Goal: Transaction & Acquisition: Purchase product/service

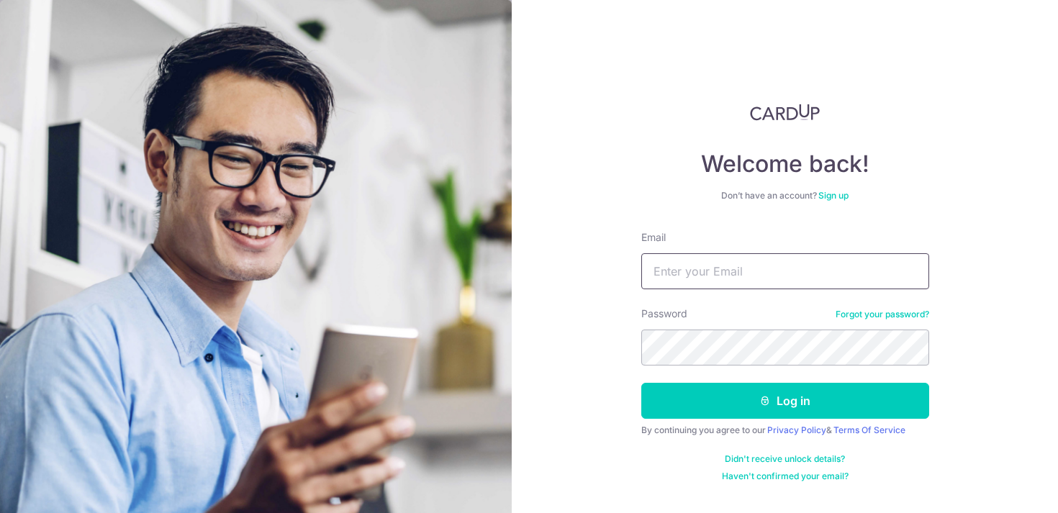
click at [734, 269] on input "Email" at bounding box center [785, 271] width 288 height 36
type input "teosf21@gmail.com"
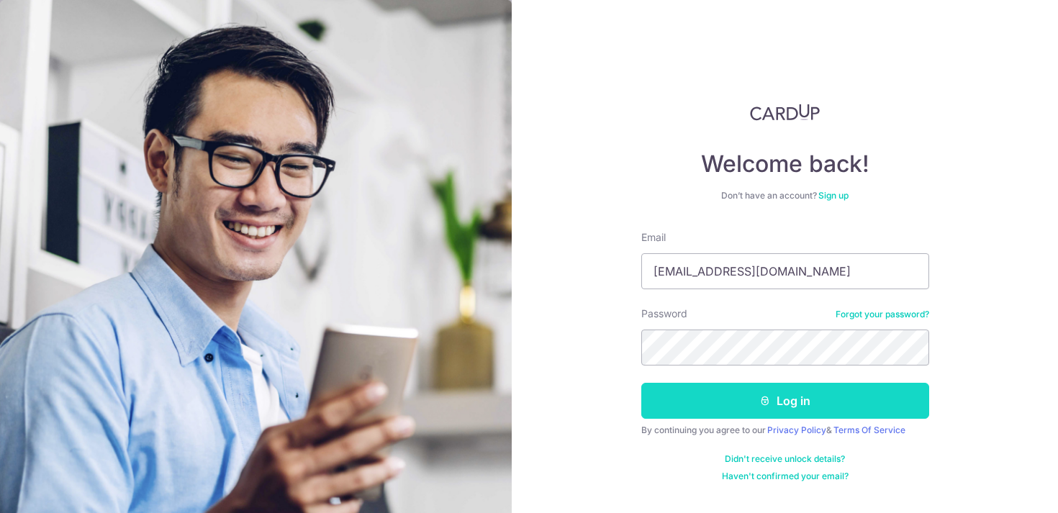
click at [795, 399] on button "Log in" at bounding box center [785, 401] width 288 height 36
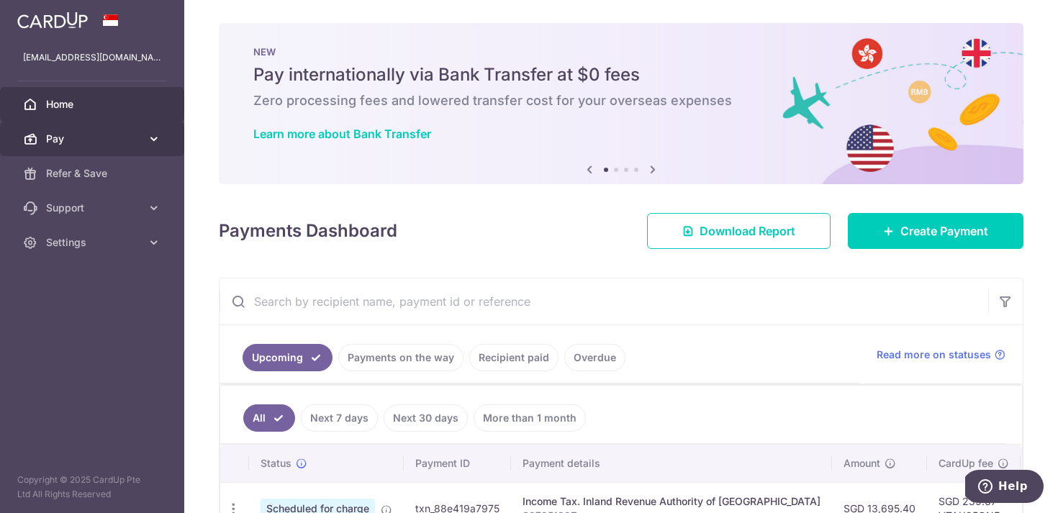
click at [76, 145] on span "Pay" at bounding box center [93, 139] width 95 height 14
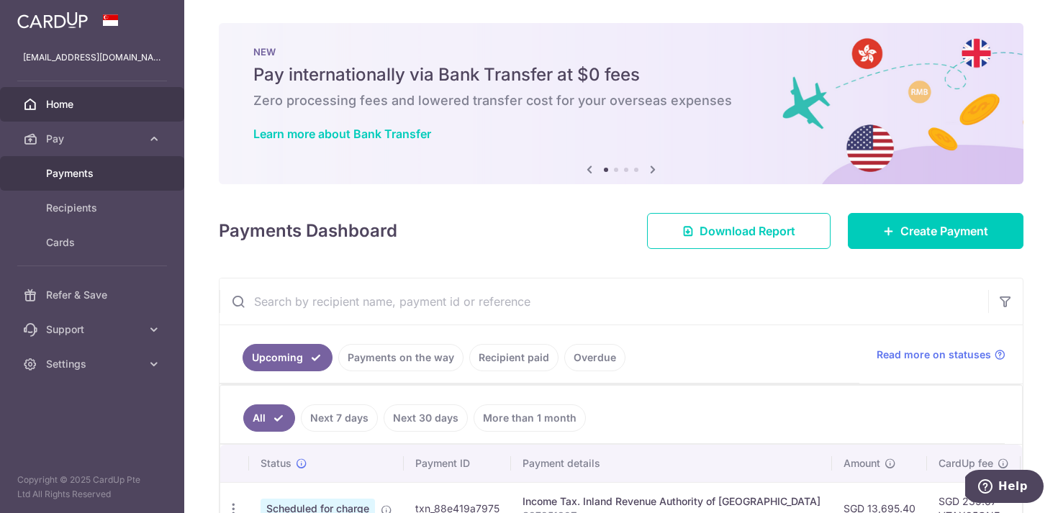
click at [91, 178] on span "Payments" at bounding box center [93, 173] width 95 height 14
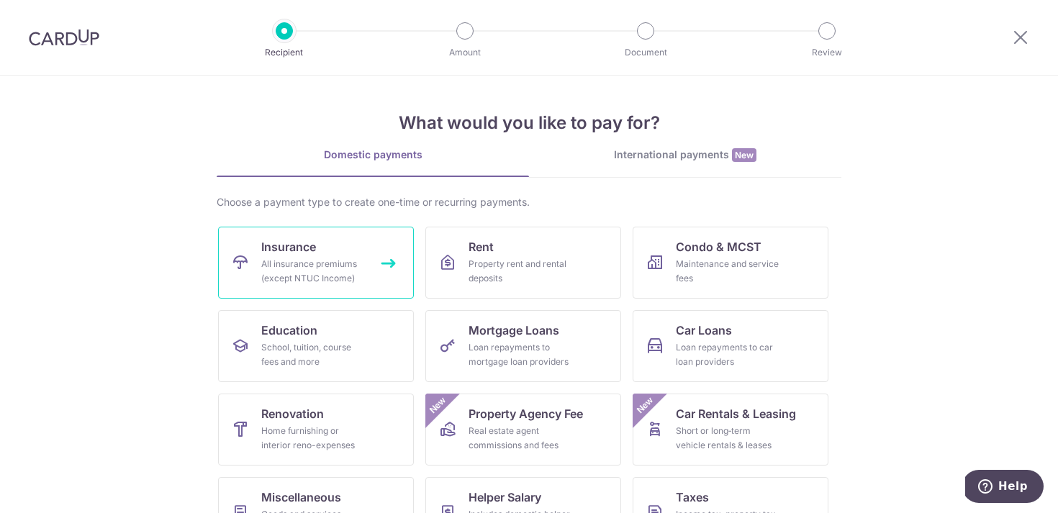
click at [333, 271] on div "All insurance premiums (except NTUC Income)" at bounding box center [313, 271] width 104 height 29
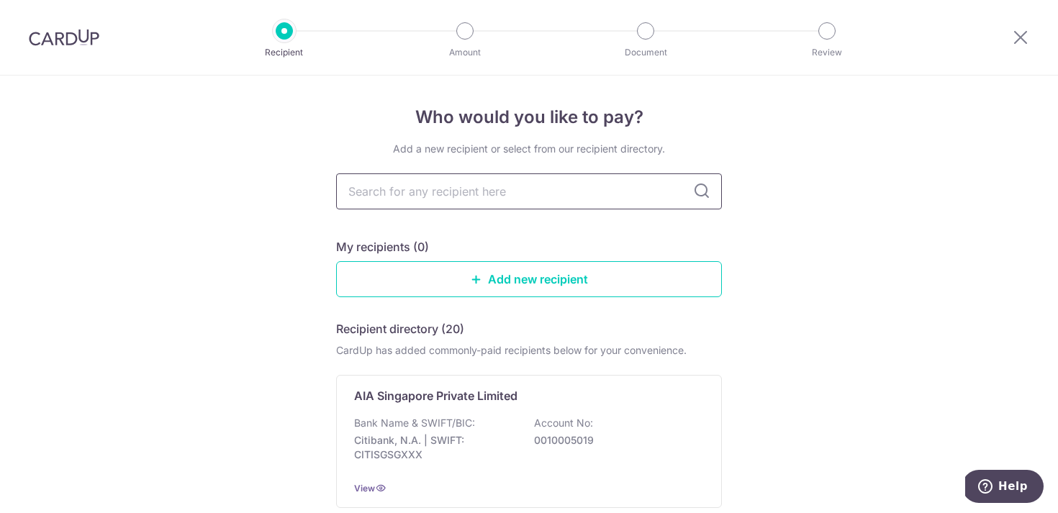
click at [640, 190] on input "text" at bounding box center [529, 191] width 386 height 36
click at [540, 199] on input "text" at bounding box center [529, 191] width 386 height 36
click at [554, 195] on input "text" at bounding box center [529, 191] width 386 height 36
click at [646, 271] on link "Add new recipient" at bounding box center [529, 279] width 386 height 36
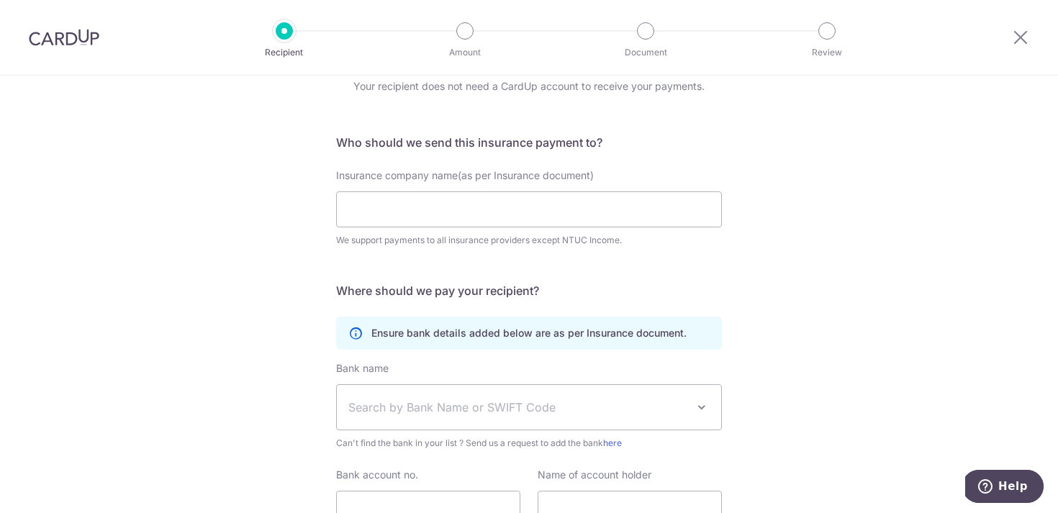
scroll to position [72, 0]
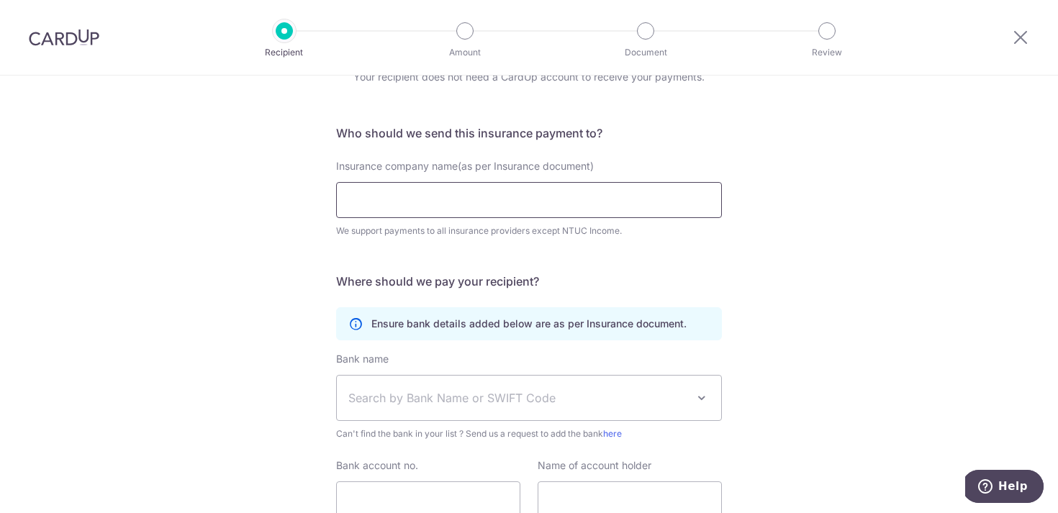
click at [643, 200] on input "Insurance company name(as per Insurance document)" at bounding box center [529, 200] width 386 height 36
type input "A"
click at [834, 257] on div "Who would you like to pay? Your recipient does not need a CardUp account to rec…" at bounding box center [529, 318] width 1058 height 629
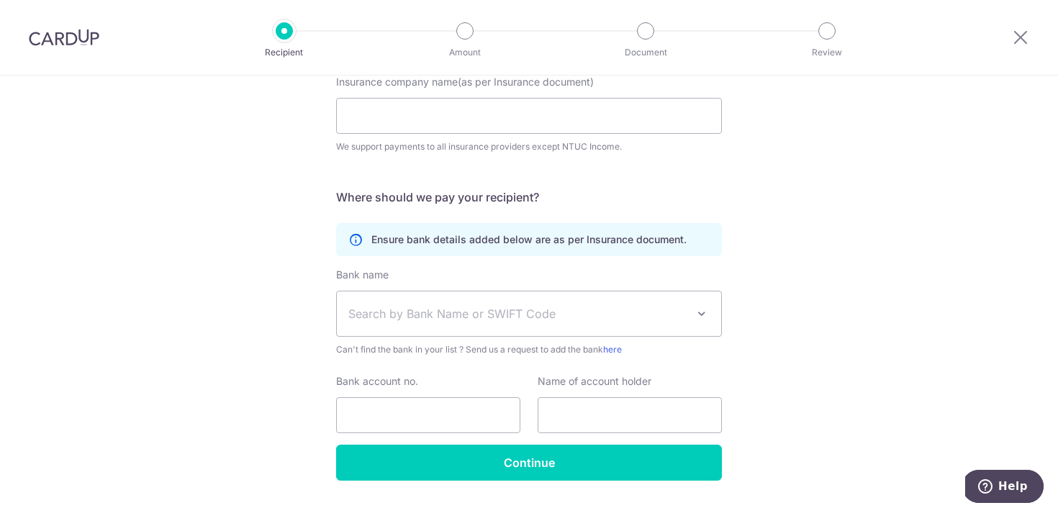
scroll to position [191, 0]
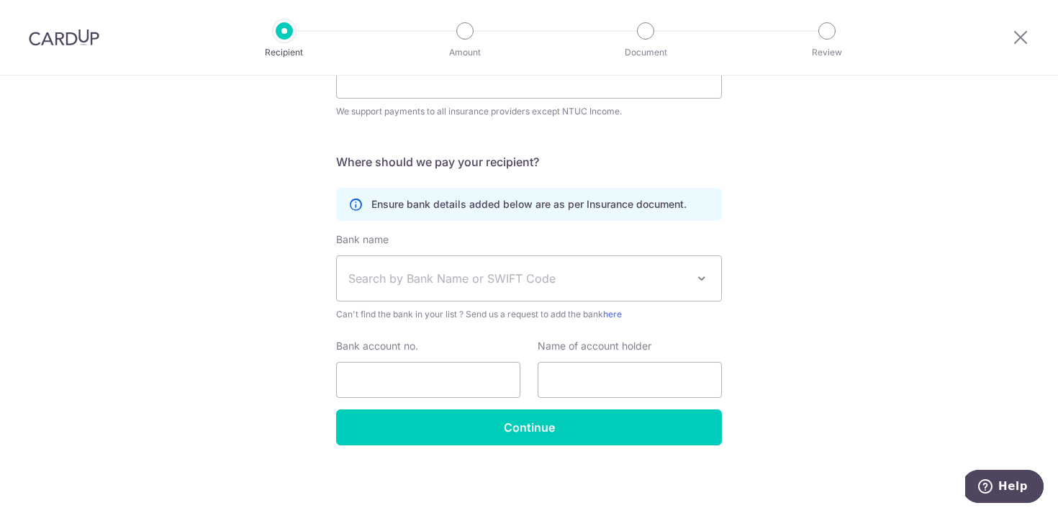
click at [700, 279] on span at bounding box center [701, 278] width 17 height 17
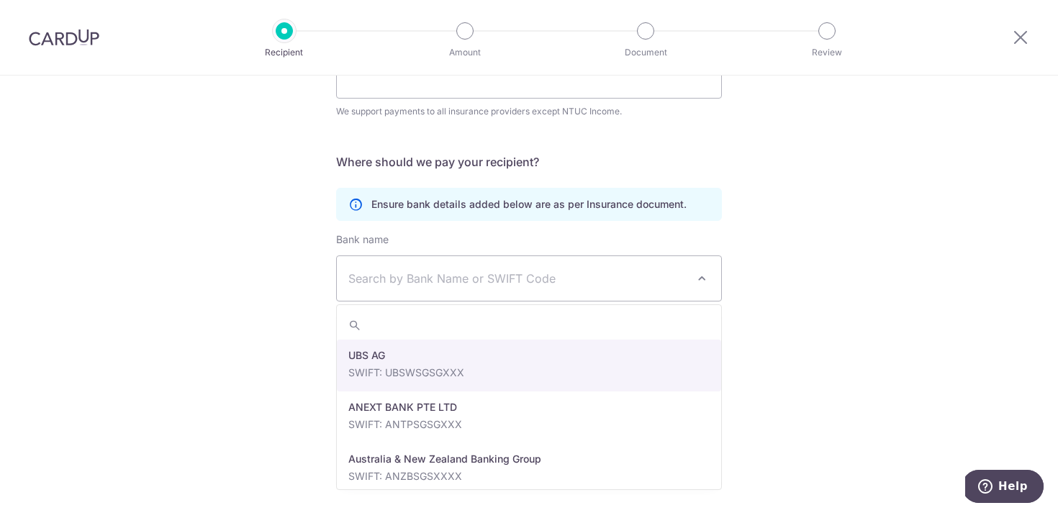
click at [840, 279] on div "Who would you like to pay? Your recipient does not need a CardUp account to rec…" at bounding box center [529, 198] width 1058 height 629
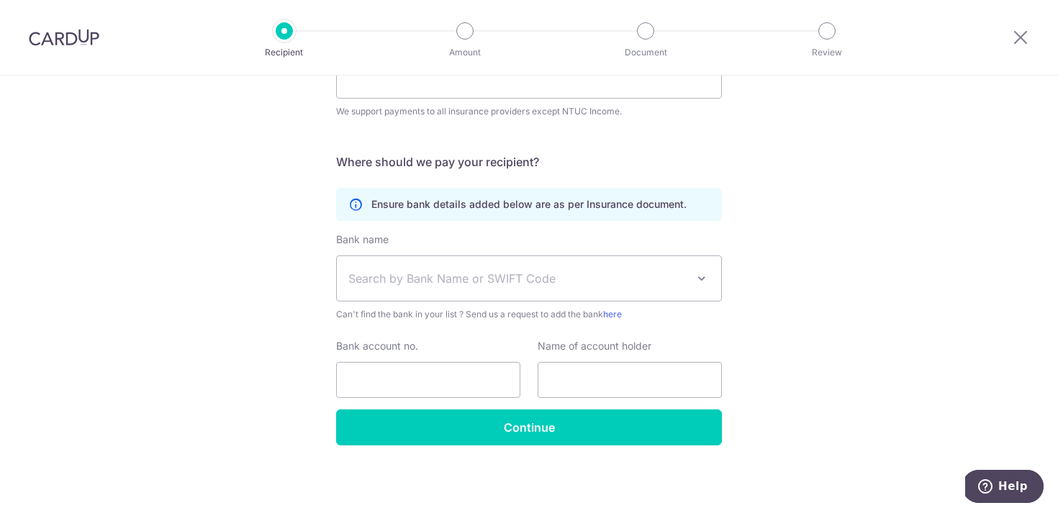
scroll to position [0, 0]
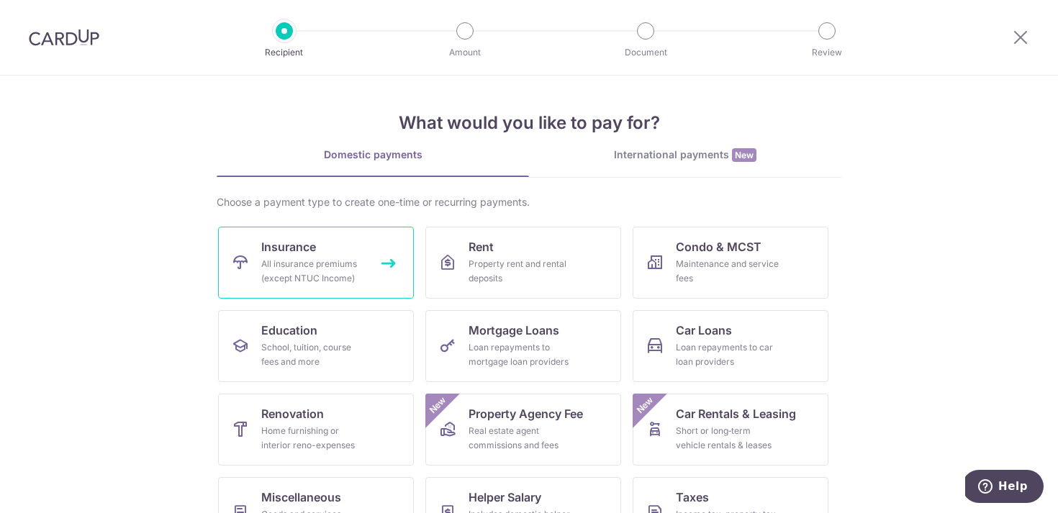
click at [328, 261] on div "All insurance premiums (except NTUC Income)" at bounding box center [313, 271] width 104 height 29
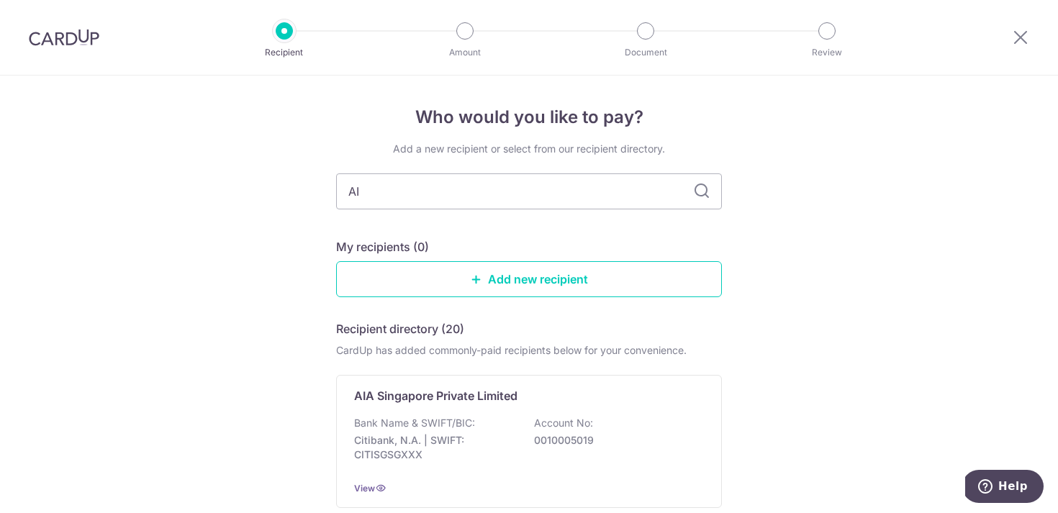
type input "AIA"
click at [626, 196] on input "text" at bounding box center [529, 191] width 386 height 36
type input "aia"
click at [944, 284] on div "Who would you like to pay? Add a new recipient or select from our recipient dir…" at bounding box center [529, 355] width 1058 height 558
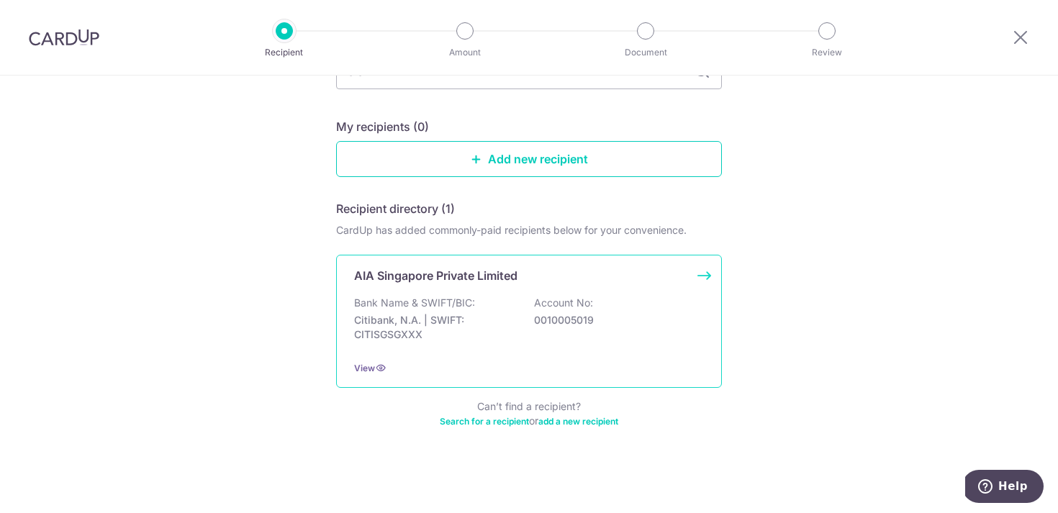
click at [409, 315] on p "Citibank, N.A. | SWIFT: CITISGSGXXX" at bounding box center [434, 327] width 161 height 29
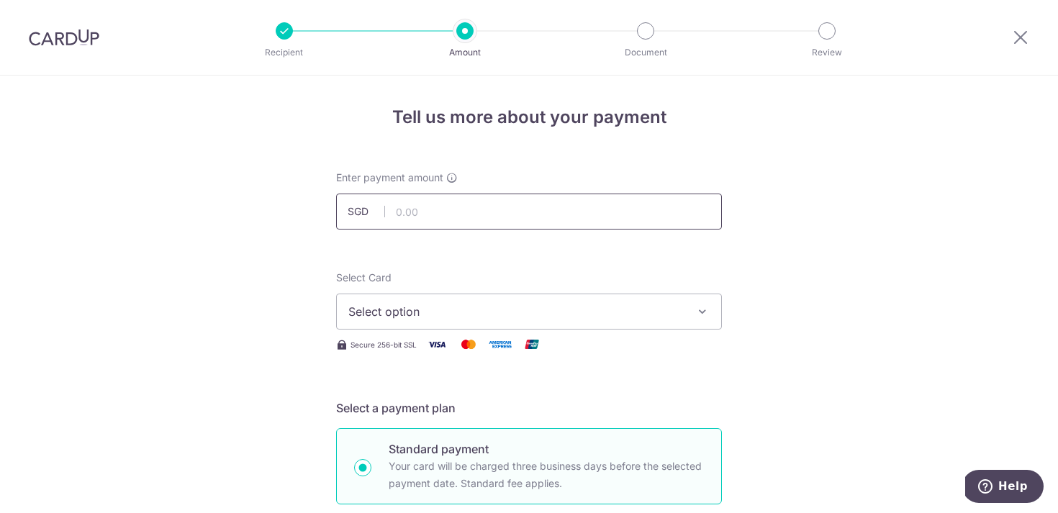
click at [430, 210] on input "text" at bounding box center [529, 212] width 386 height 36
click at [466, 206] on input "text" at bounding box center [529, 212] width 386 height 36
click at [456, 310] on span "Select option" at bounding box center [515, 311] width 335 height 17
type input "5,250.00"
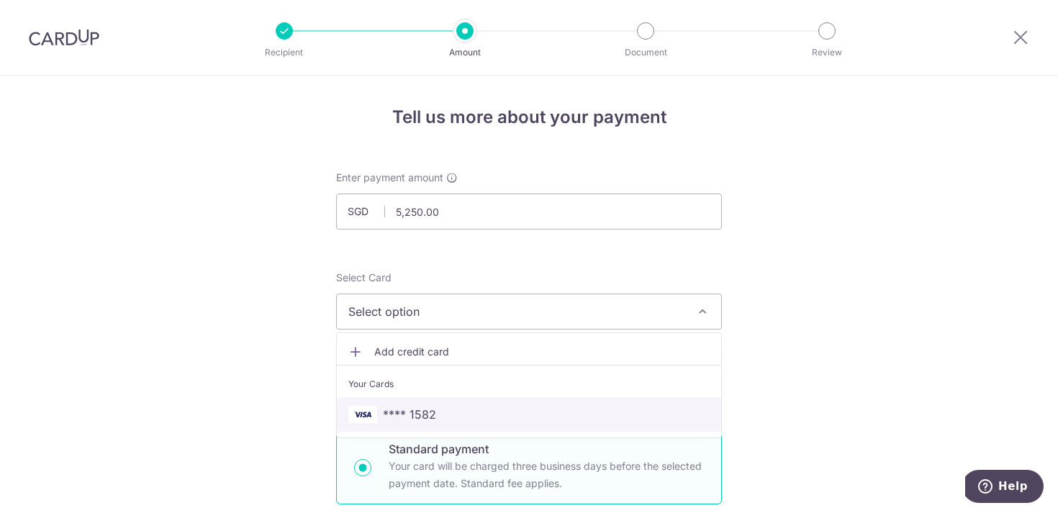
click at [477, 412] on span "**** 1582" at bounding box center [528, 414] width 361 height 17
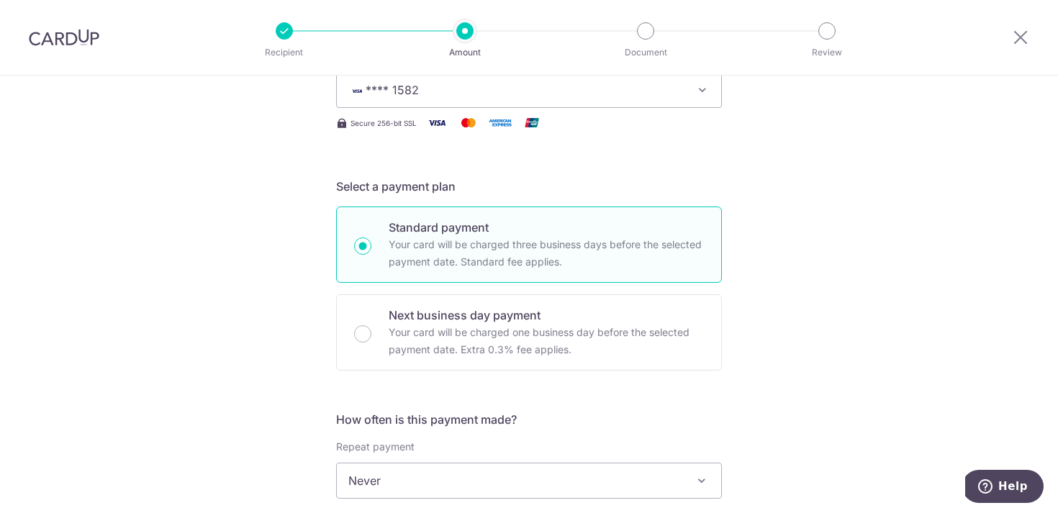
scroll to position [223, 0]
click at [819, 320] on div "Tell us more about your payment Enter payment amount SGD 5,250.00 5250.00 Selec…" at bounding box center [529, 503] width 1058 height 1302
click at [655, 249] on p "Your card will be charged three business days before the selected payment date.…" at bounding box center [546, 252] width 315 height 35
click at [371, 249] on input "Standard payment Your card will be charged three business days before the selec…" at bounding box center [362, 244] width 17 height 17
click at [843, 318] on div "Tell us more about your payment Enter payment amount SGD 5,250.00 5250.00 Selec…" at bounding box center [529, 503] width 1058 height 1302
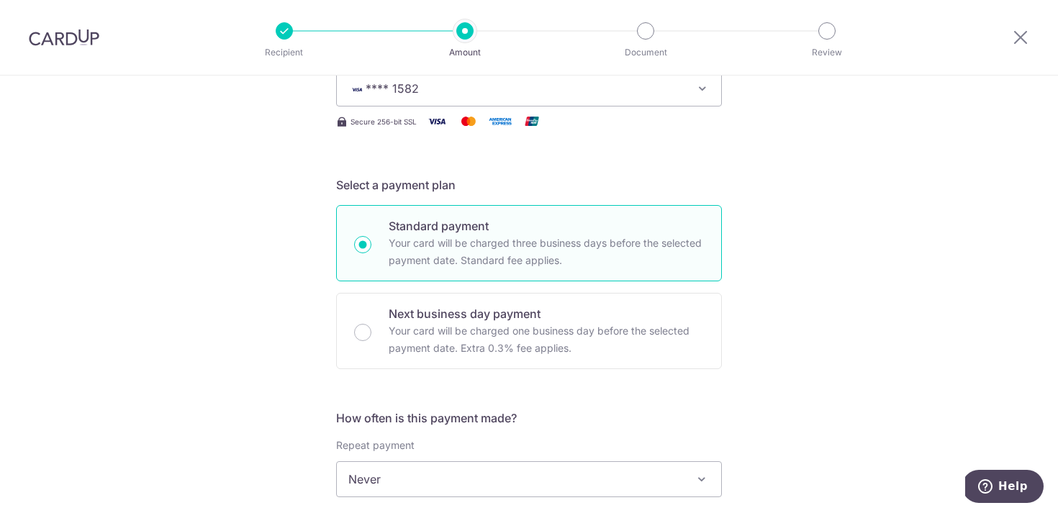
radio input "true"
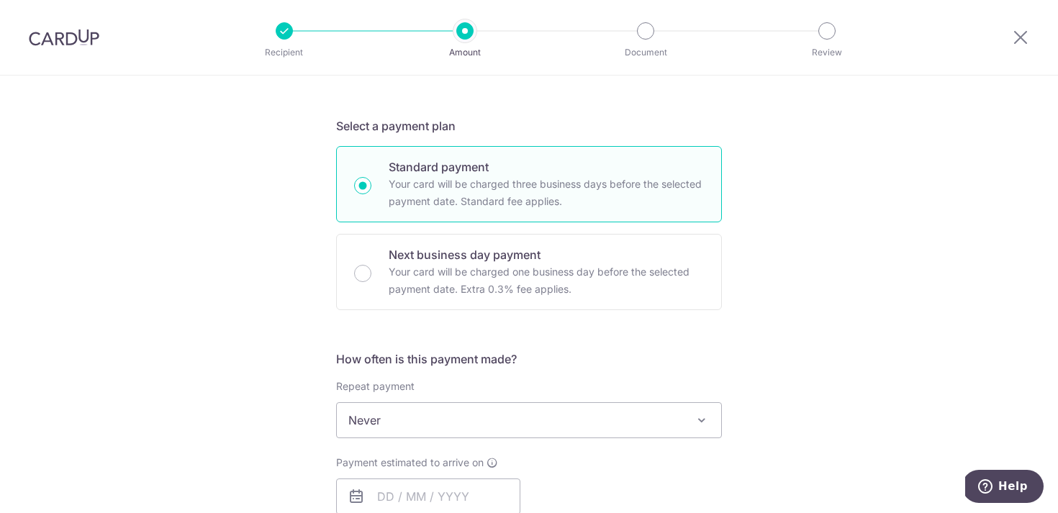
scroll to position [387, 0]
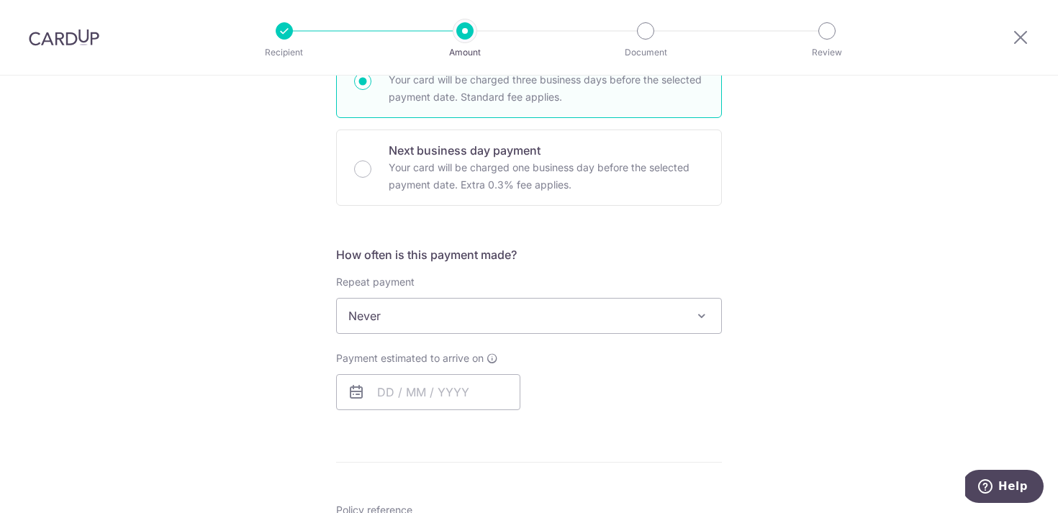
click at [510, 313] on span "Never" at bounding box center [529, 316] width 384 height 35
click at [835, 361] on div "Tell us more about your payment Enter payment amount SGD 5,250.00 5250.00 Selec…" at bounding box center [529, 330] width 1058 height 1282
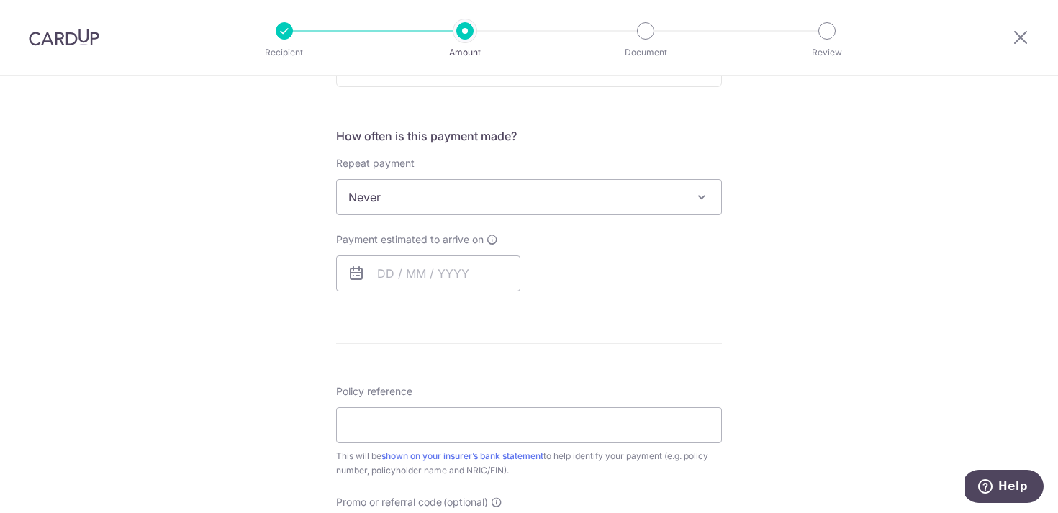
scroll to position [507, 0]
click at [479, 284] on input "text" at bounding box center [428, 271] width 184 height 36
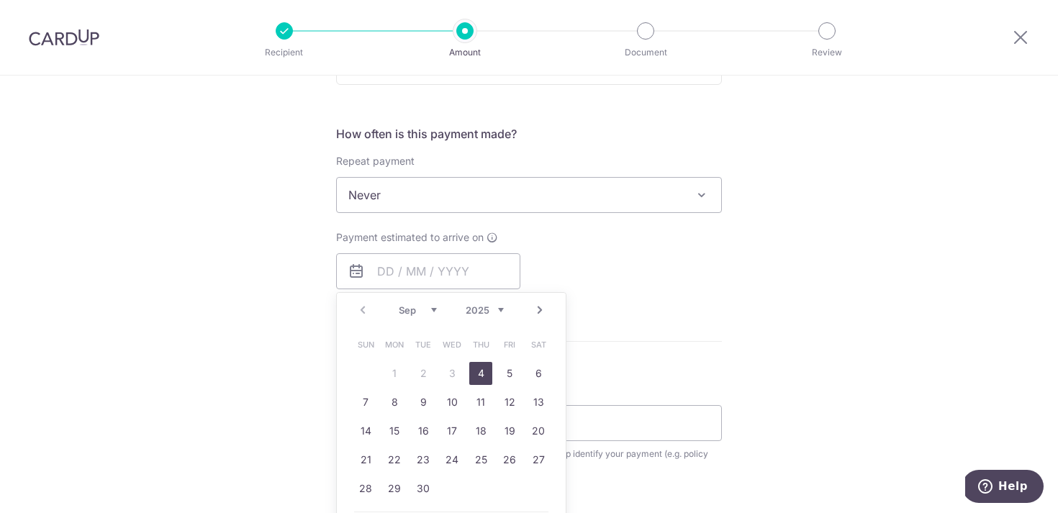
click at [476, 376] on link "4" at bounding box center [480, 373] width 23 height 23
type input "04/09/2025"
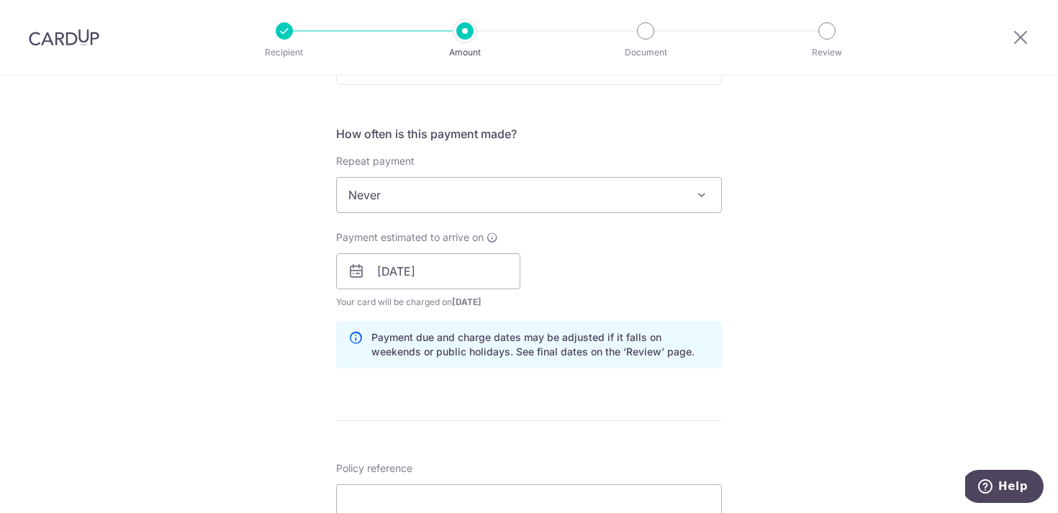
click at [783, 299] on div "Tell us more about your payment Enter payment amount SGD 5,250.00 5250.00 Selec…" at bounding box center [529, 248] width 1058 height 1361
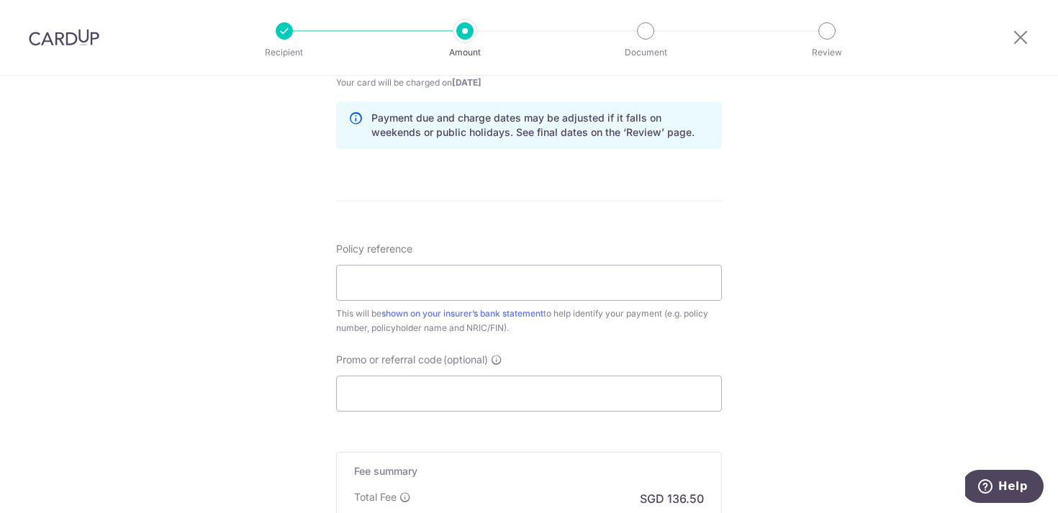
scroll to position [741, 0]
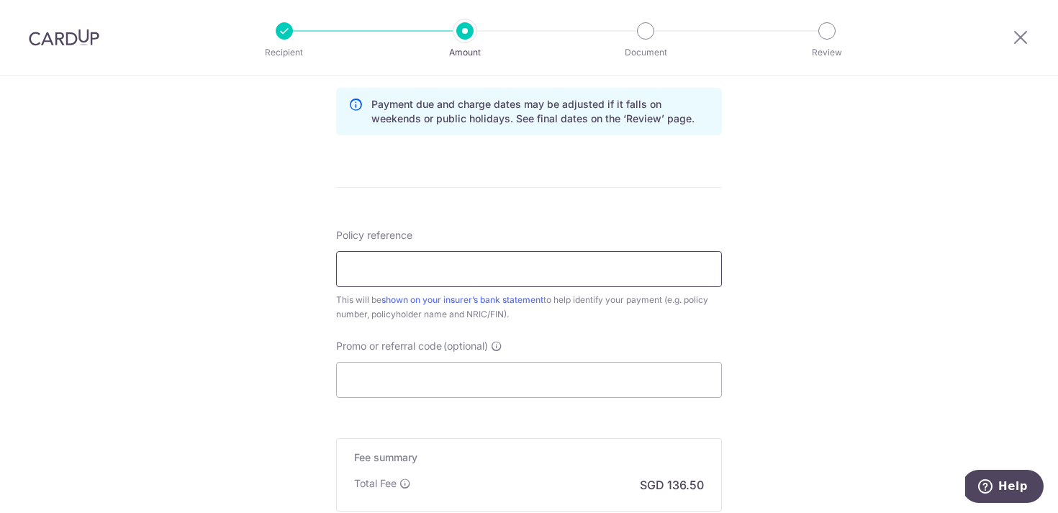
click at [520, 272] on input "Policy reference" at bounding box center [529, 269] width 386 height 36
click at [800, 287] on div "Tell us more about your payment Enter payment amount SGD 5,250.00 5250.00 Selec…" at bounding box center [529, 15] width 1058 height 1361
click at [597, 271] on input "Policy reference" at bounding box center [529, 269] width 386 height 36
click at [376, 268] on input "U128327584" at bounding box center [529, 269] width 386 height 36
click at [394, 268] on input "U128327584" at bounding box center [529, 269] width 386 height 36
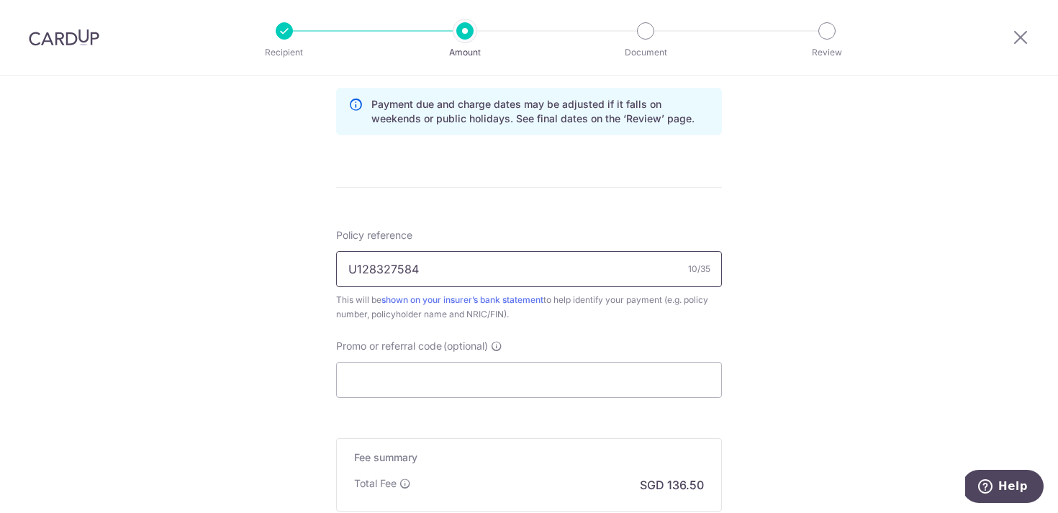
type input "U128327584"
click at [861, 340] on div "Tell us more about your payment Enter payment amount SGD 5,250.00 5250.00 Selec…" at bounding box center [529, 15] width 1058 height 1361
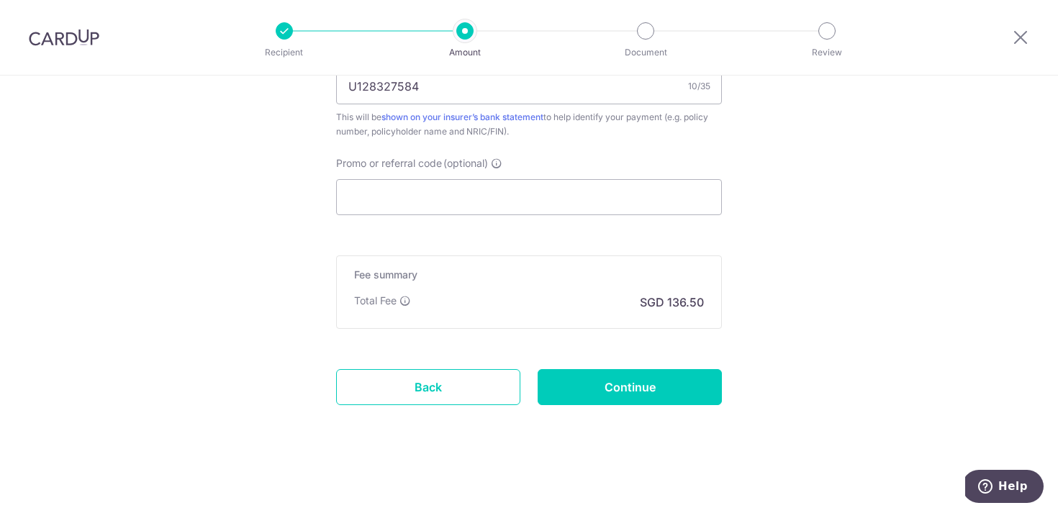
scroll to position [911, 0]
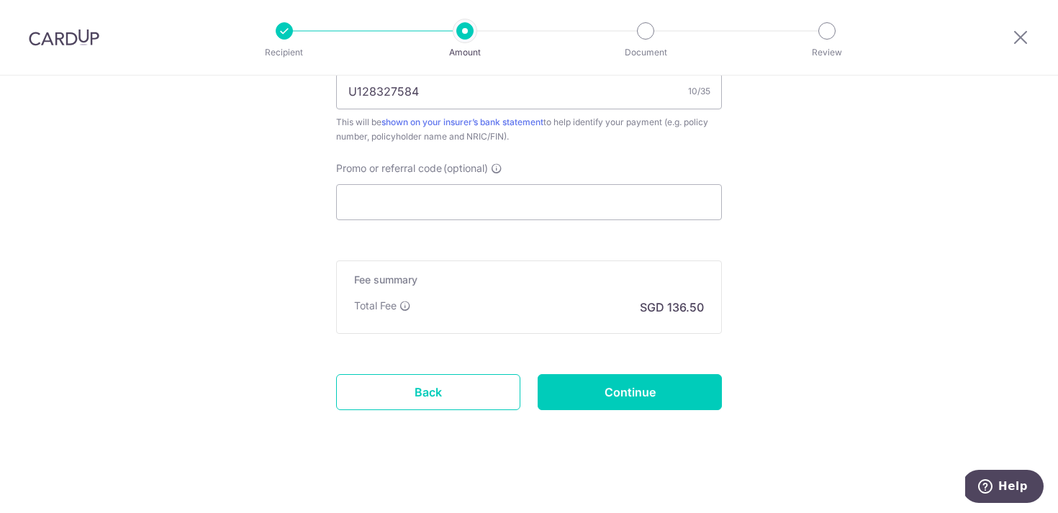
scroll to position [923, 0]
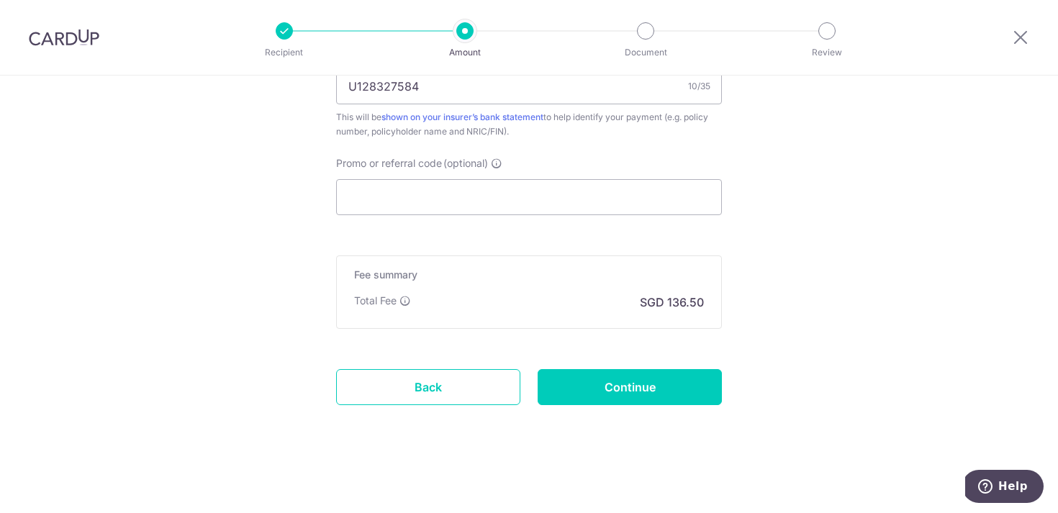
click at [688, 379] on input "Continue" at bounding box center [630, 387] width 184 height 36
type input "Create Schedule"
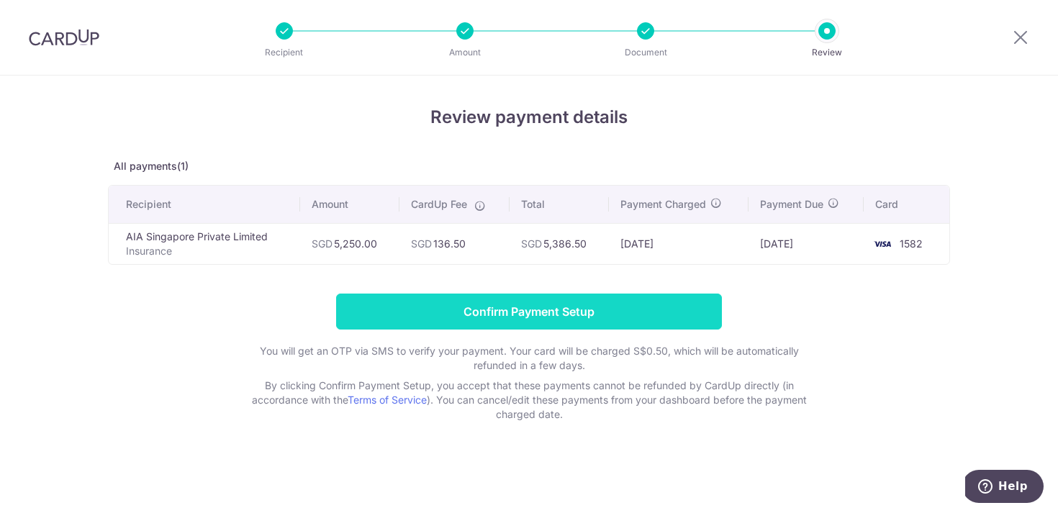
click at [537, 305] on input "Confirm Payment Setup" at bounding box center [529, 312] width 386 height 36
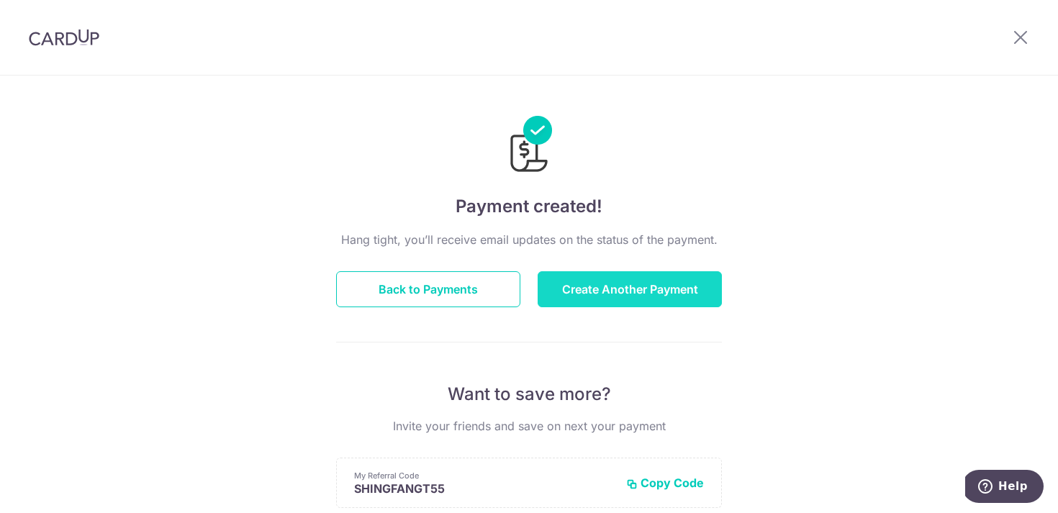
click at [637, 292] on button "Create Another Payment" at bounding box center [630, 289] width 184 height 36
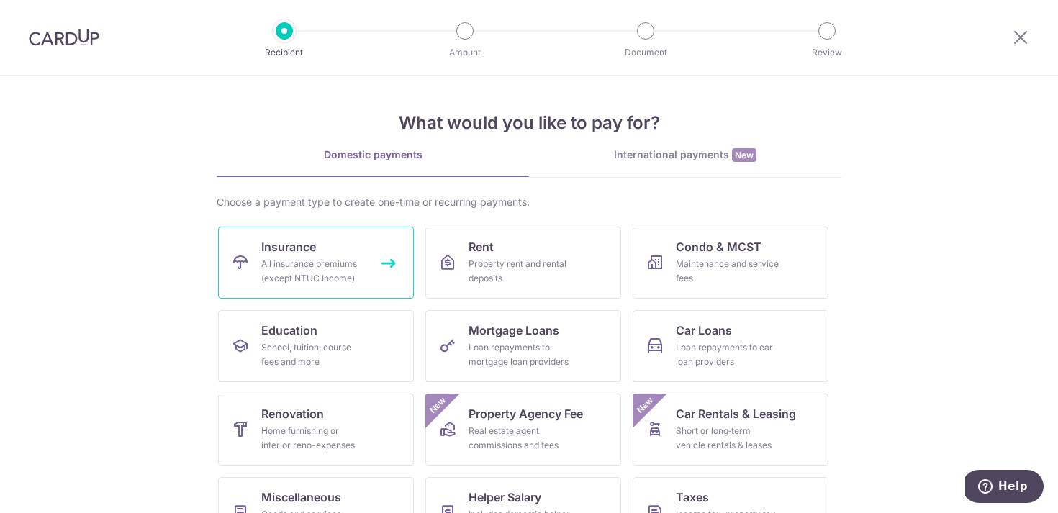
click at [302, 271] on div "All insurance premiums (except NTUC Income)" at bounding box center [313, 271] width 104 height 29
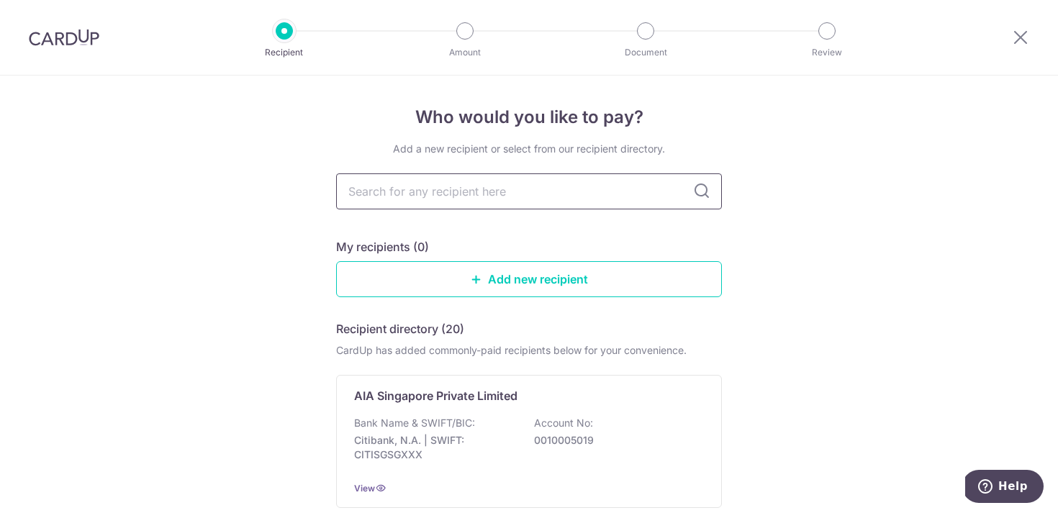
click at [481, 195] on input "text" at bounding box center [529, 191] width 386 height 36
type input "aia"
click at [593, 429] on div "Bank Name & SWIFT/BIC: Citibank, N.A. | SWIFT: CITISGSGXXX Account No: 00100050…" at bounding box center [529, 442] width 350 height 53
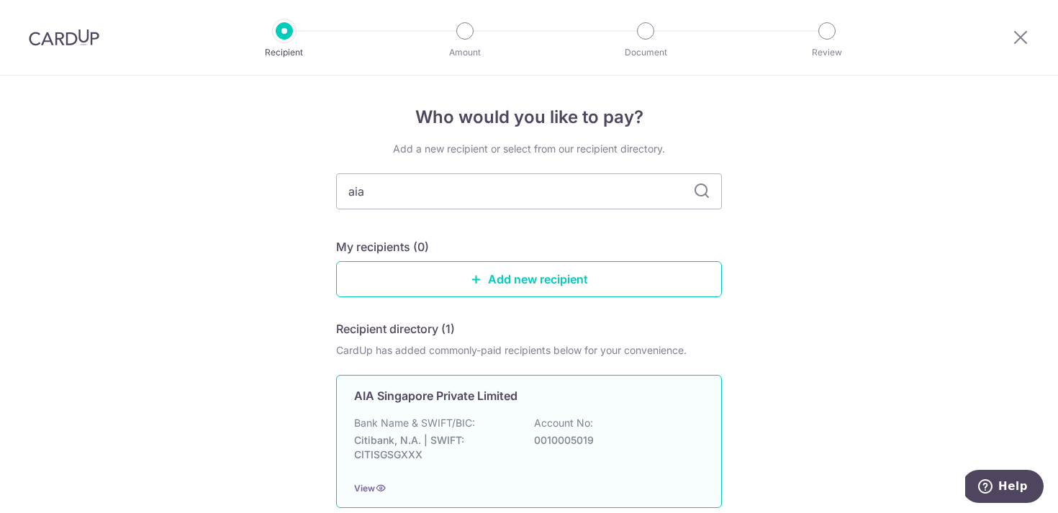
scroll to position [120, 0]
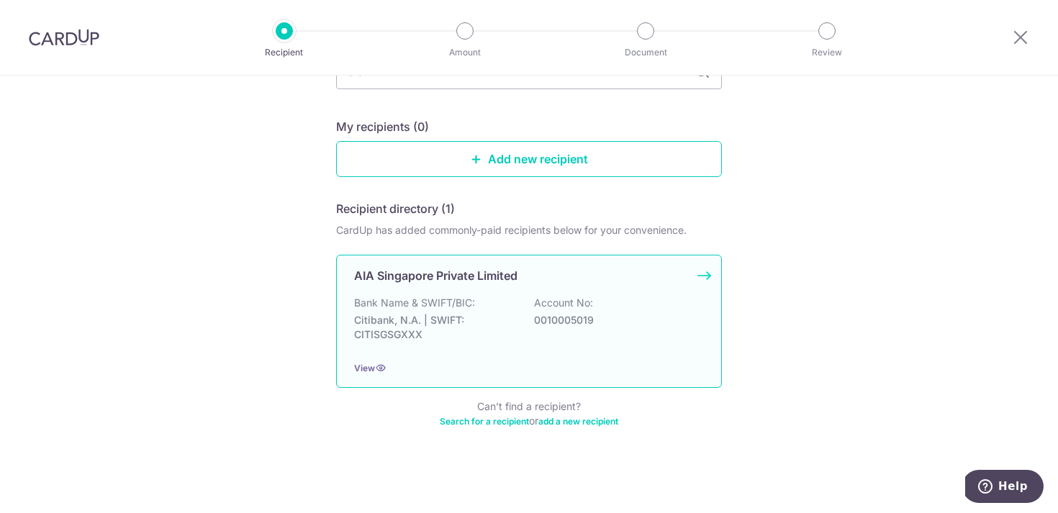
click at [451, 309] on p "Bank Name & SWIFT/BIC:" at bounding box center [414, 303] width 121 height 14
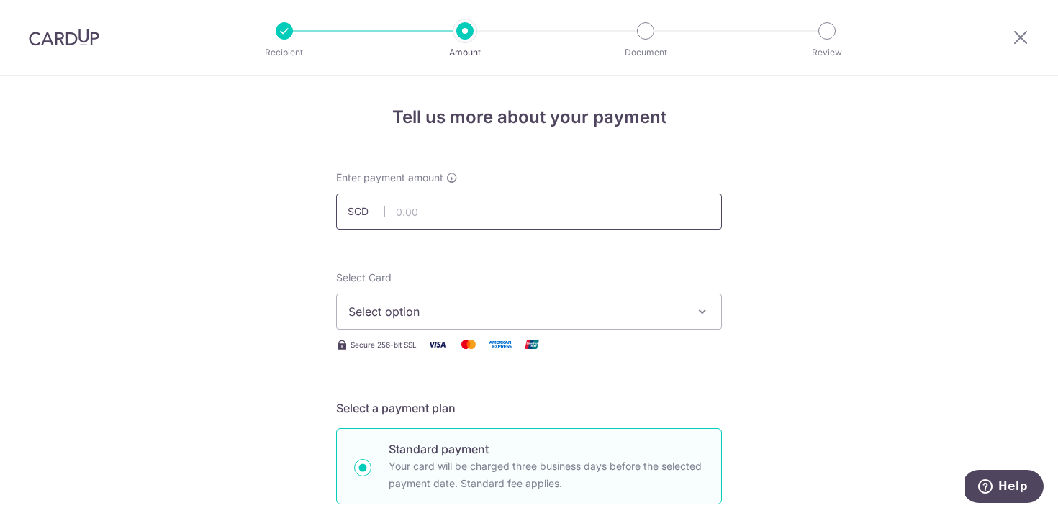
click at [466, 208] on input "text" at bounding box center [529, 212] width 386 height 36
click at [501, 220] on input "text" at bounding box center [529, 212] width 386 height 36
type input "595.93"
click at [471, 310] on span "Select option" at bounding box center [515, 311] width 335 height 17
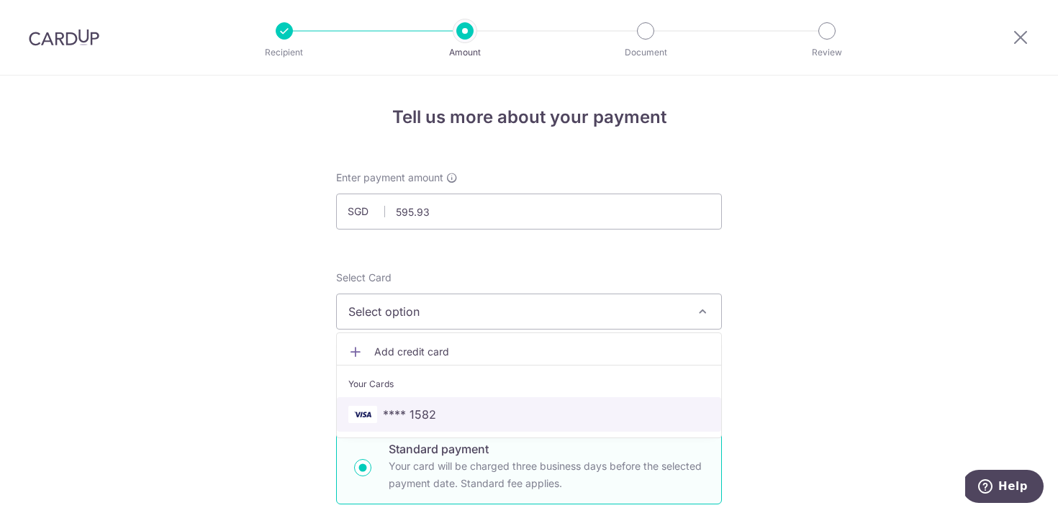
click at [460, 417] on span "**** 1582" at bounding box center [528, 414] width 361 height 17
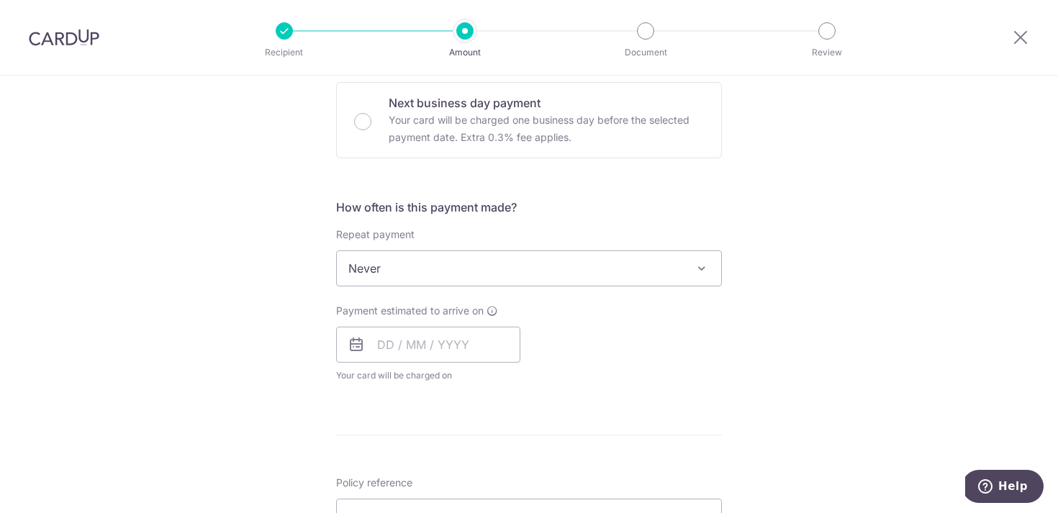
scroll to position [450, 0]
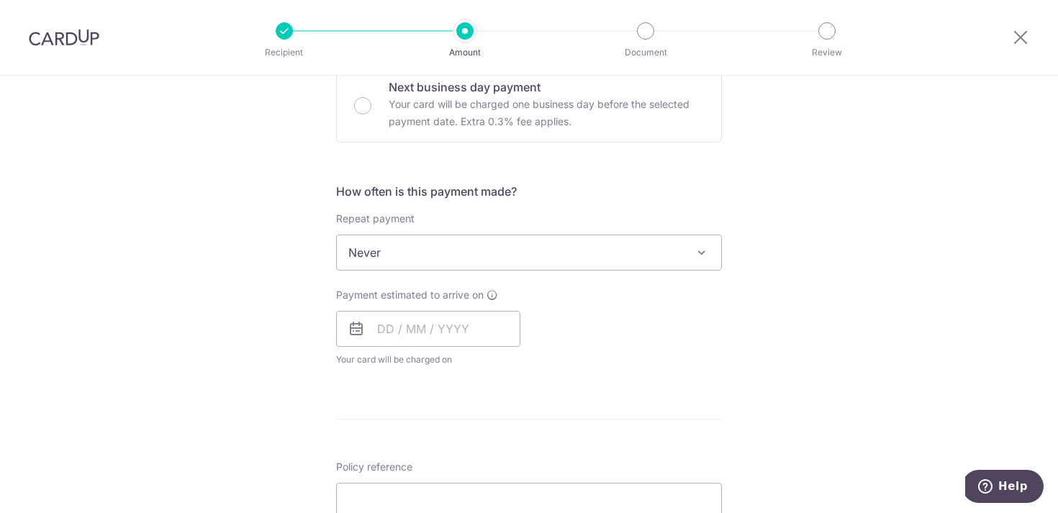
click at [531, 251] on span "Never" at bounding box center [529, 252] width 384 height 35
click at [683, 344] on div "Payment estimated to arrive on Your card will be charged on for the first payme…" at bounding box center [528, 327] width 403 height 79
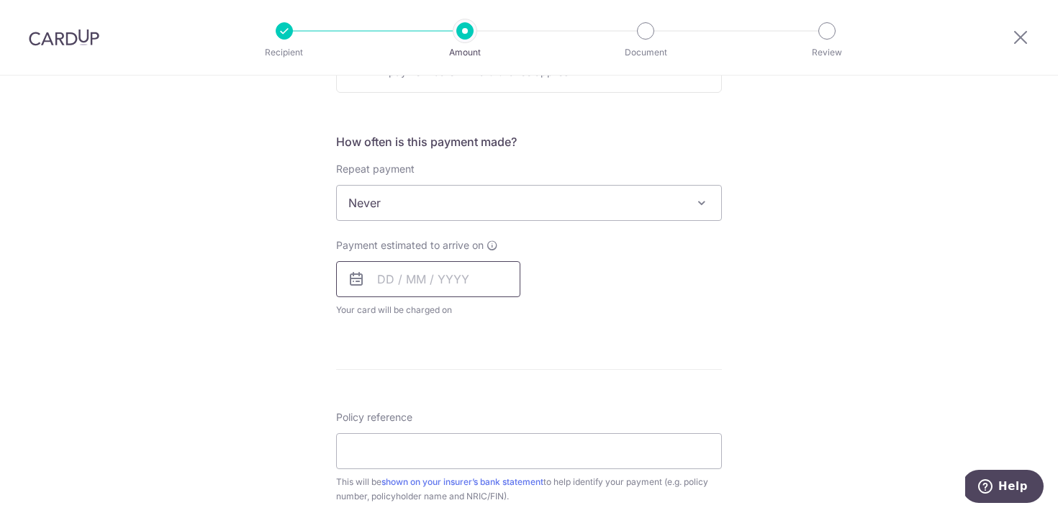
click at [491, 286] on input "text" at bounding box center [428, 279] width 184 height 36
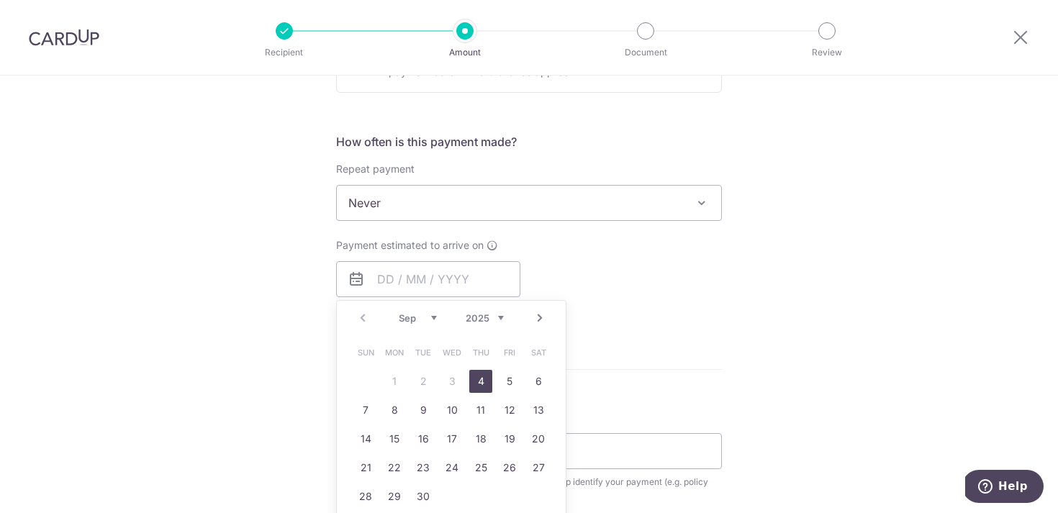
click at [481, 379] on link "4" at bounding box center [480, 381] width 23 height 23
type input "04/09/2025"
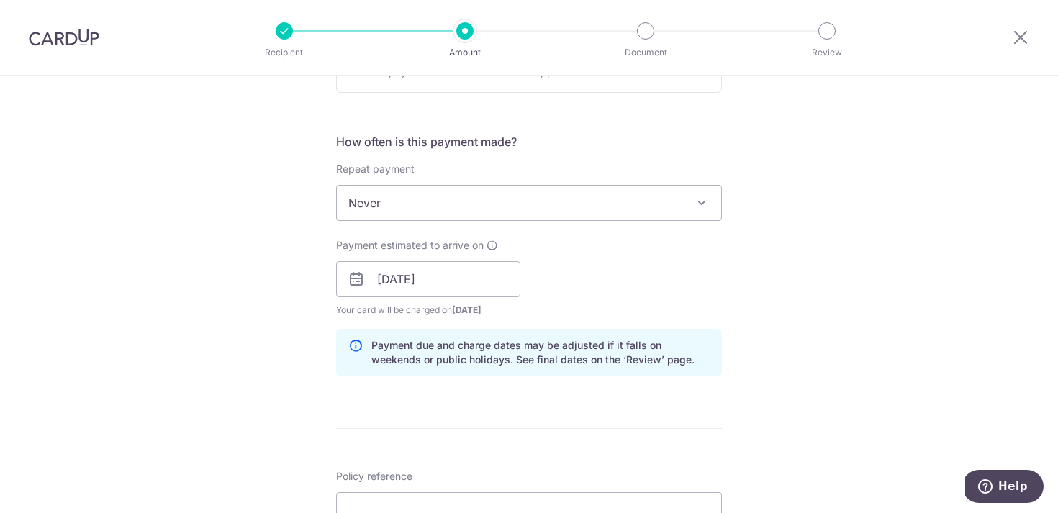
click at [849, 320] on div "Tell us more about your payment Enter payment amount SGD 595.93 595.93 Select C…" at bounding box center [529, 256] width 1058 height 1361
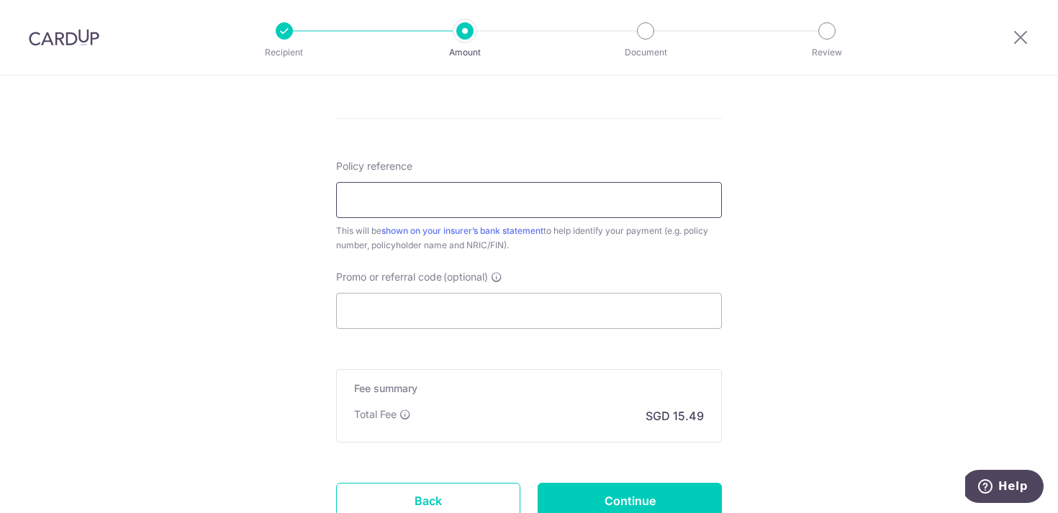
scroll to position [826, 0]
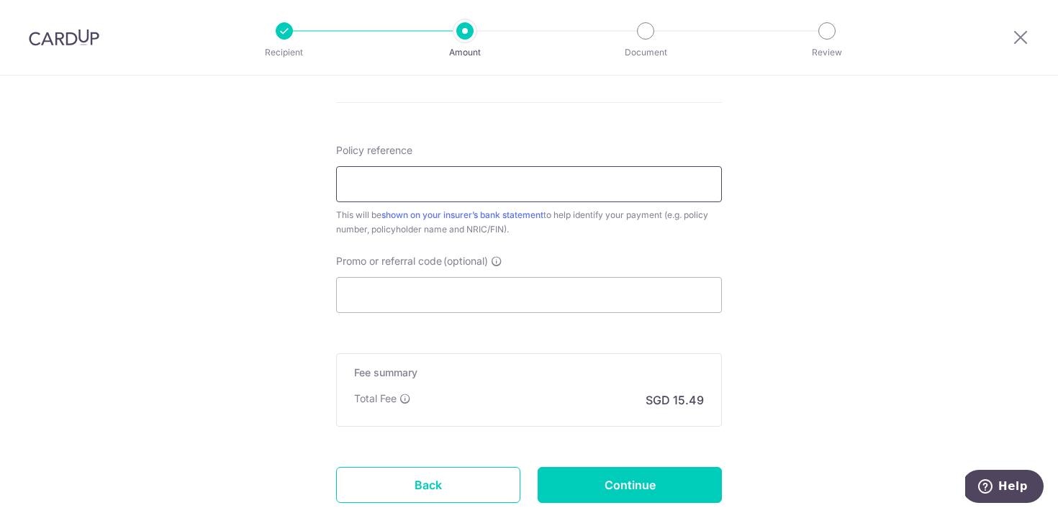
click at [640, 189] on input "Policy reference" at bounding box center [529, 184] width 386 height 36
type input "P"
click at [478, 181] on input "Policy reference" at bounding box center [529, 184] width 386 height 36
click at [505, 179] on input "Policy reference" at bounding box center [529, 184] width 386 height 36
type input "P567851695"
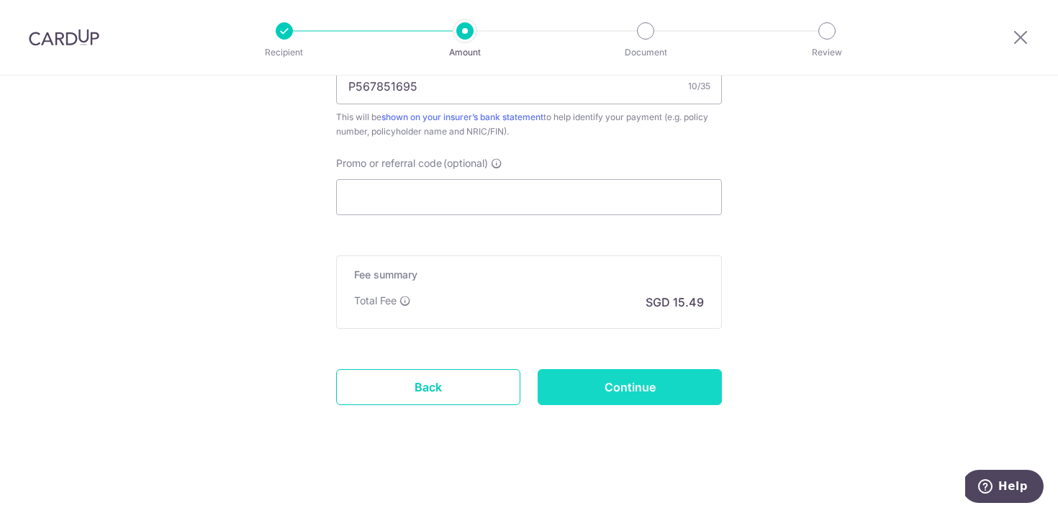
click at [650, 387] on input "Continue" at bounding box center [630, 387] width 184 height 36
type input "Create Schedule"
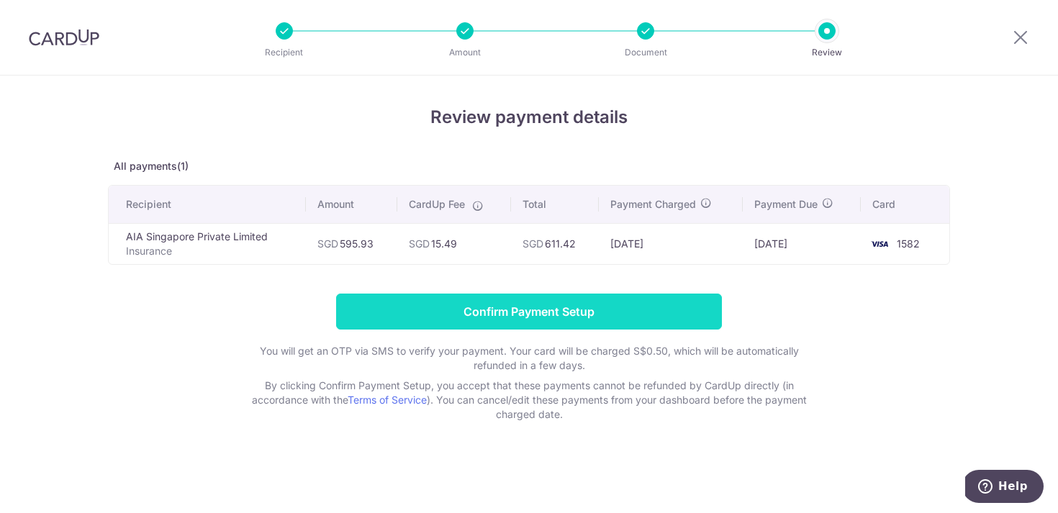
click at [611, 307] on input "Confirm Payment Setup" at bounding box center [529, 312] width 386 height 36
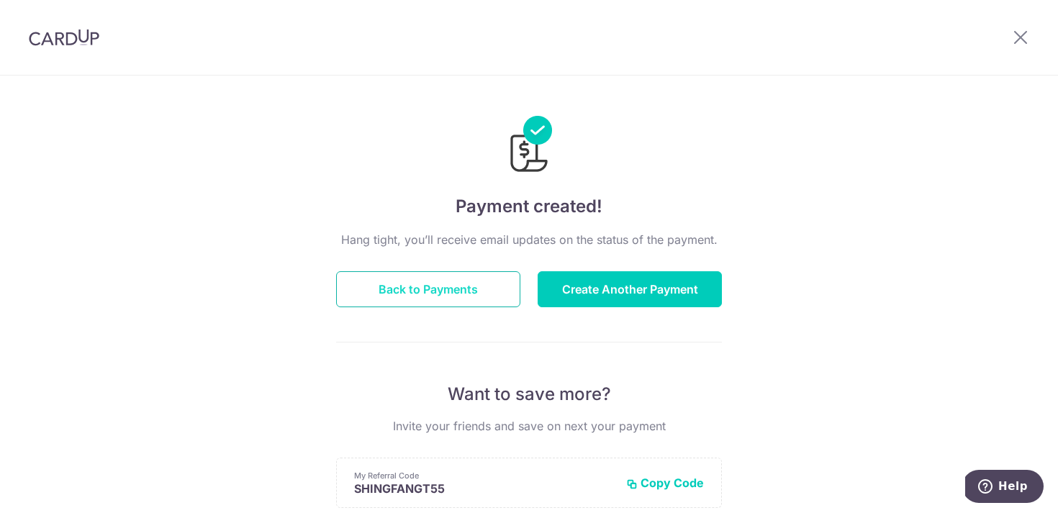
click at [432, 292] on button "Back to Payments" at bounding box center [428, 289] width 184 height 36
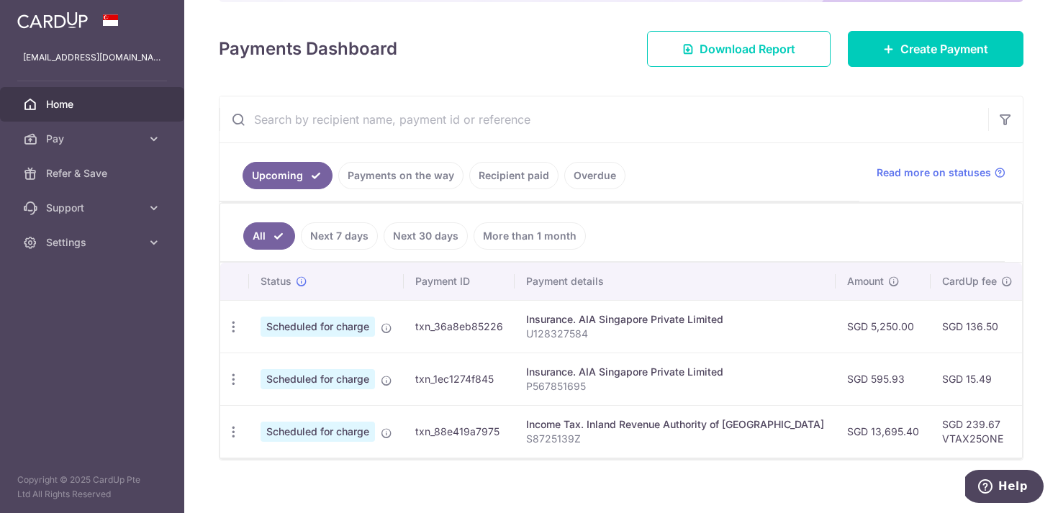
scroll to position [197, 0]
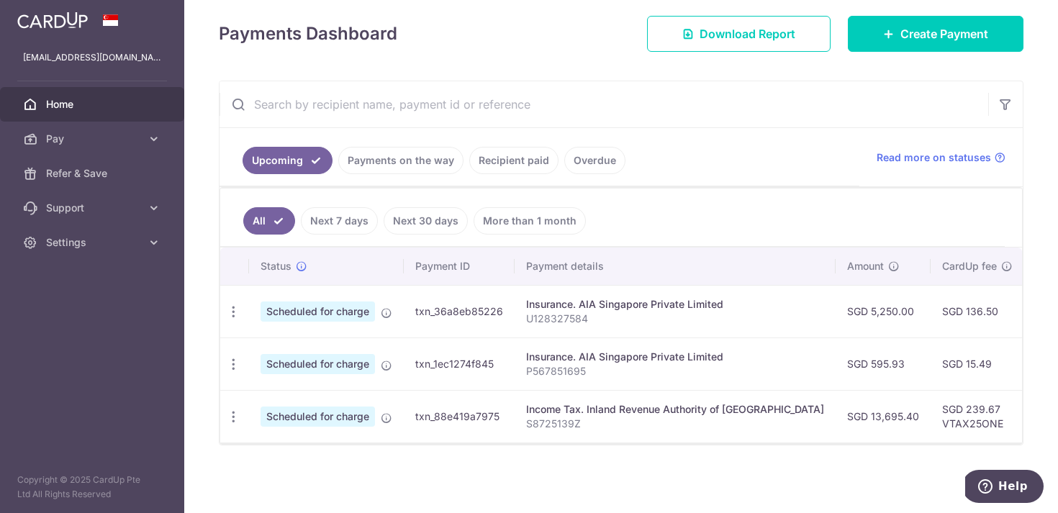
click at [501, 472] on div "× Pause Schedule Pause all future payments in this series Pause just this one p…" at bounding box center [621, 256] width 874 height 513
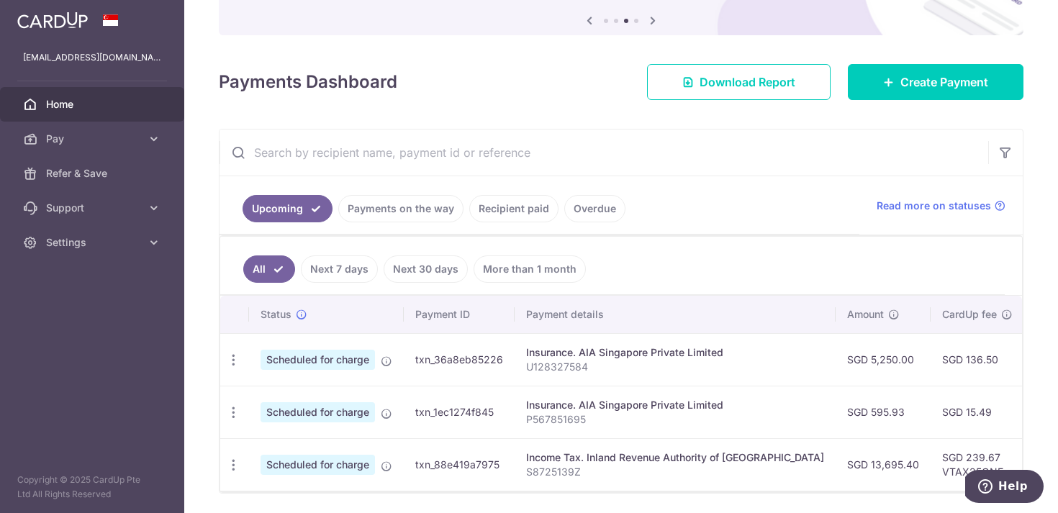
scroll to position [181, 0]
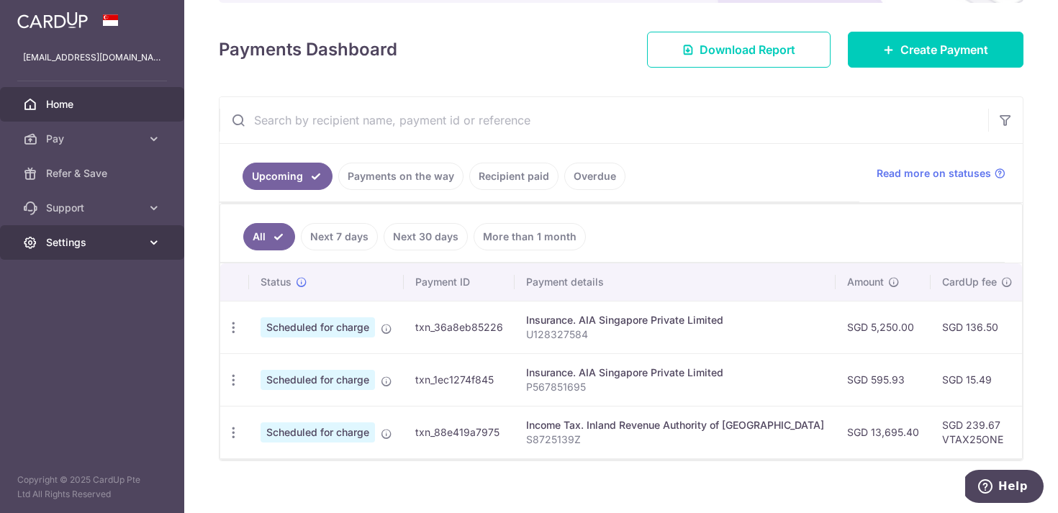
click at [78, 243] on span "Settings" at bounding box center [93, 242] width 95 height 14
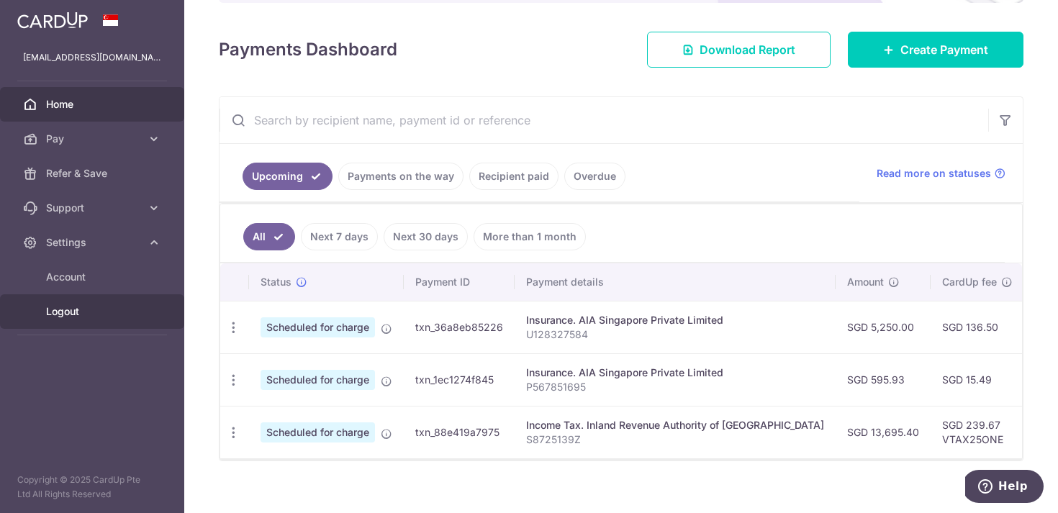
click at [67, 310] on span "Logout" at bounding box center [93, 311] width 95 height 14
